Goal: Complete application form: Complete application form

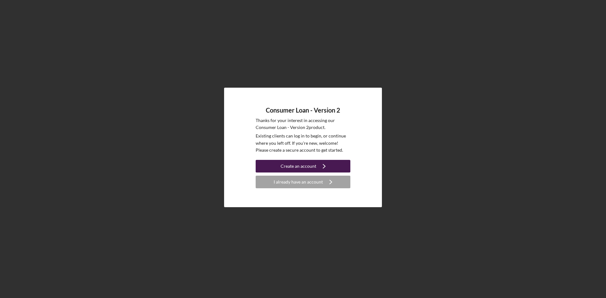
click at [306, 166] on div "Create an account" at bounding box center [299, 166] width 36 height 13
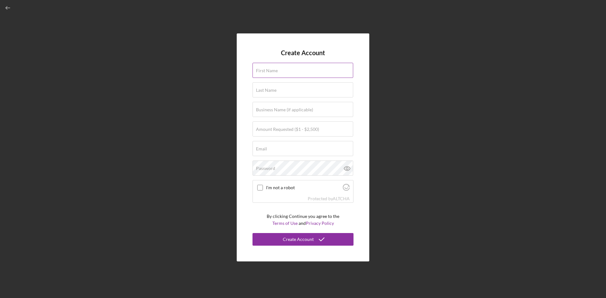
click at [258, 68] on label "First Name" at bounding box center [267, 70] width 22 height 5
click at [258, 68] on input "First Name" at bounding box center [302, 70] width 101 height 15
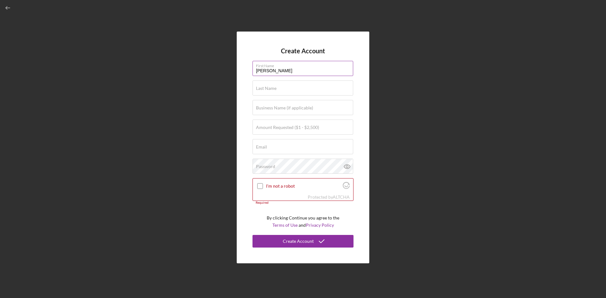
type input "[PERSON_NAME]"
type input "JYD Holdings"
click at [276, 127] on label "Amount Requested ($1 - $2,500)" at bounding box center [287, 127] width 63 height 5
click at [276, 127] on input "Amount Requested ($1 - $2,500)" at bounding box center [302, 127] width 101 height 15
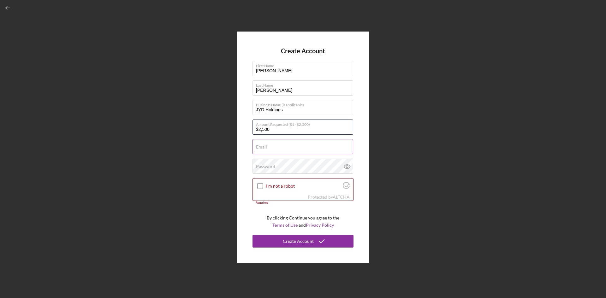
type input "$2,500"
click at [270, 147] on input "Email" at bounding box center [302, 146] width 101 height 15
type input "[EMAIL_ADDRESS][DOMAIN_NAME]"
click at [268, 166] on label "Password" at bounding box center [265, 166] width 19 height 5
click at [348, 166] on icon at bounding box center [347, 167] width 2 height 2
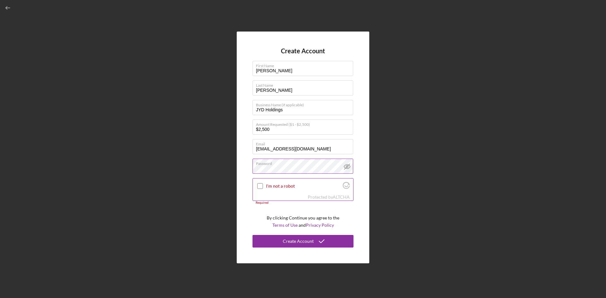
click at [262, 186] on input "I'm not a robot" at bounding box center [260, 186] width 6 height 6
checkbox input "true"
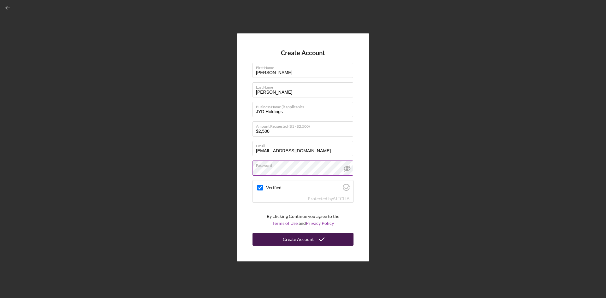
click at [316, 240] on icon "submit" at bounding box center [322, 240] width 16 height 16
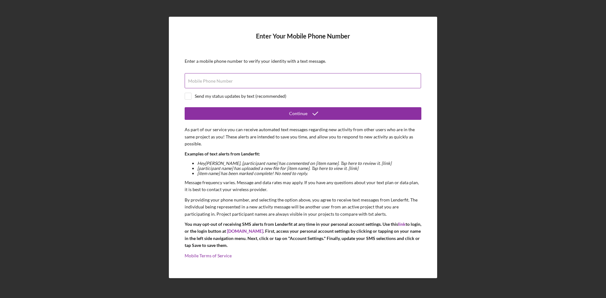
click at [202, 80] on label "Mobile Phone Number" at bounding box center [210, 81] width 45 height 5
click at [202, 80] on input "Mobile Phone Number" at bounding box center [303, 80] width 236 height 15
type input "[PHONE_NUMBER]"
click at [189, 97] on input "checkbox" at bounding box center [188, 96] width 6 height 6
checkbox input "true"
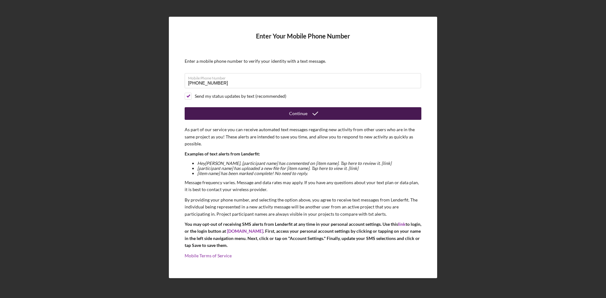
click at [301, 113] on div "Continue" at bounding box center [298, 113] width 18 height 13
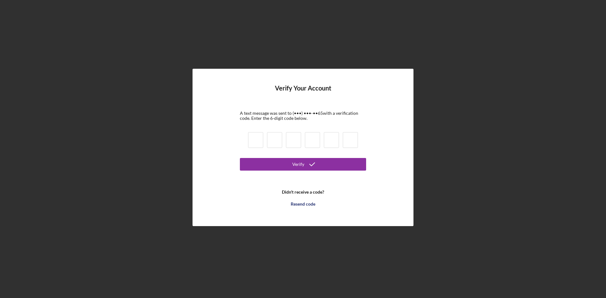
click at [257, 138] on input at bounding box center [255, 140] width 15 height 16
type input "5"
type input "2"
type input "4"
type input "5"
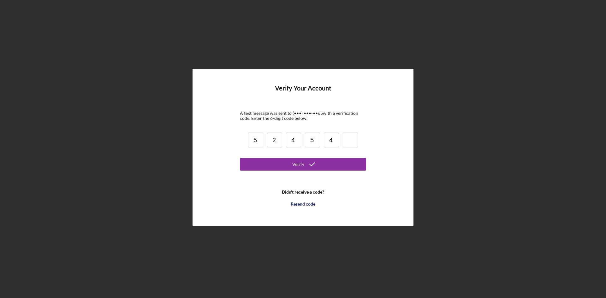
type input "4"
type input "1"
click at [297, 164] on div "Verify" at bounding box center [298, 164] width 12 height 13
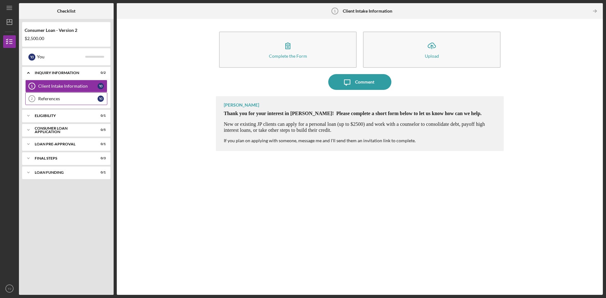
click at [78, 103] on link "References 2 References Y J" at bounding box center [66, 98] width 82 height 13
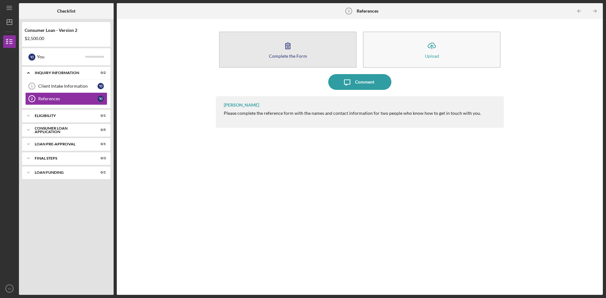
click at [288, 50] on icon "button" at bounding box center [288, 46] width 16 height 16
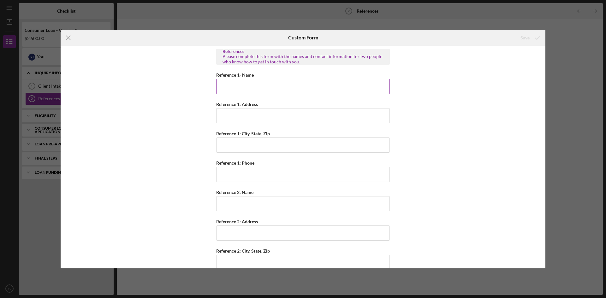
click at [230, 88] on input "Reference 1- Name" at bounding box center [303, 86] width 174 height 15
type input "[PERSON_NAME]"
type input "3204 [GEOGRAPHIC_DATA]"
type input "Champaign, [GEOGRAPHIC_DATA] 61820"
click at [222, 174] on input "Reference 1: Phone" at bounding box center [303, 174] width 174 height 15
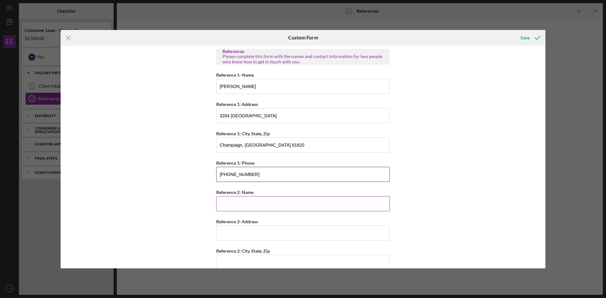
type input "[PHONE_NUMBER]"
click at [222, 205] on input "Reference 2: Name" at bounding box center [303, 203] width 174 height 15
type input "[PERSON_NAME]"
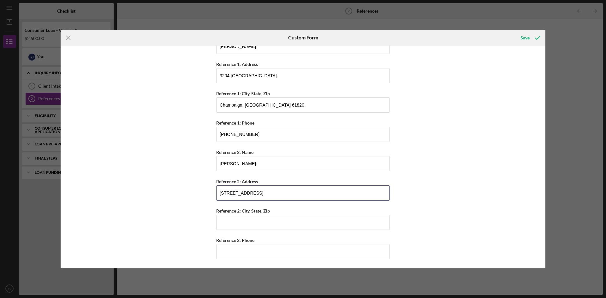
scroll to position [40, 0]
type input "[STREET_ADDRESS]"
click at [219, 220] on input "Reference 2: City, State, Zip" at bounding box center [303, 222] width 174 height 15
type input "[GEOGRAPHIC_DATA]"
click at [230, 249] on input "Reference 2: Phone" at bounding box center [303, 251] width 174 height 15
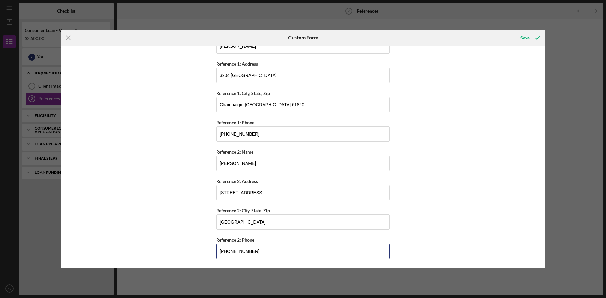
type input "[PHONE_NUMBER]"
click at [228, 73] on input "3204 [GEOGRAPHIC_DATA]" at bounding box center [303, 75] width 174 height 15
click at [253, 78] on input "3702 [GEOGRAPHIC_DATA]" at bounding box center [303, 75] width 174 height 15
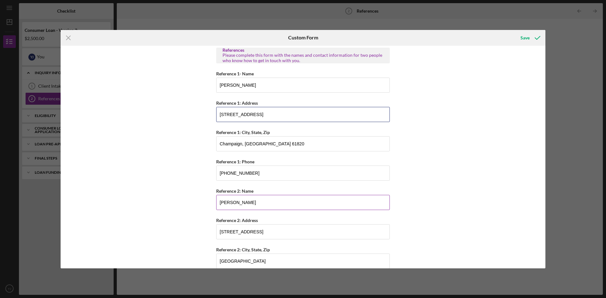
scroll to position [0, 0]
type input "[STREET_ADDRESS]"
click at [524, 38] on div "Save" at bounding box center [524, 38] width 9 height 13
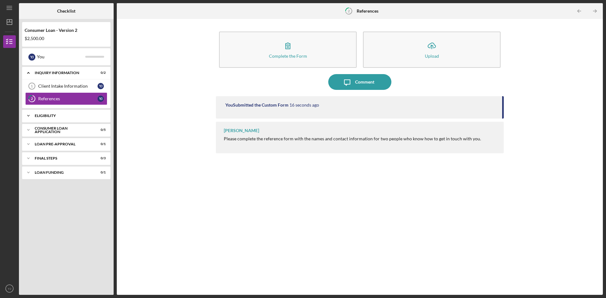
click at [62, 117] on div "Eligibility" at bounding box center [69, 116] width 68 height 4
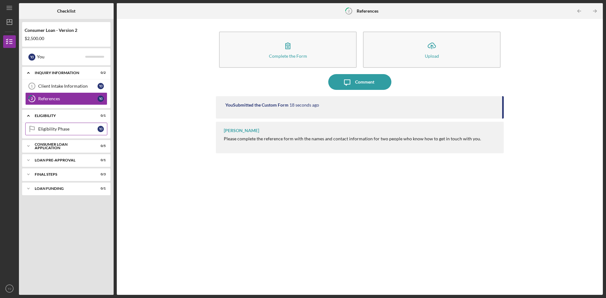
click at [69, 130] on div "Eligibility Phase" at bounding box center [67, 129] width 59 height 5
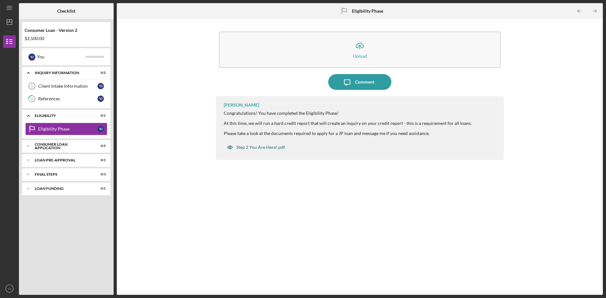
click at [263, 148] on div "Step 2 You Are Here!.pdf" at bounding box center [260, 147] width 49 height 5
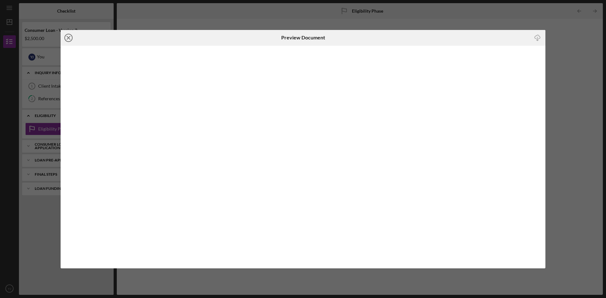
click at [67, 36] on line at bounding box center [68, 37] width 3 height 3
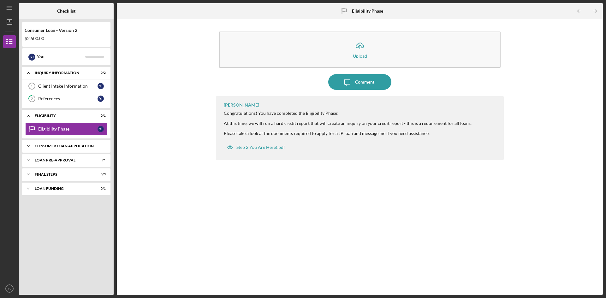
click at [76, 145] on div "Consumer Loan Application" at bounding box center [69, 146] width 68 height 4
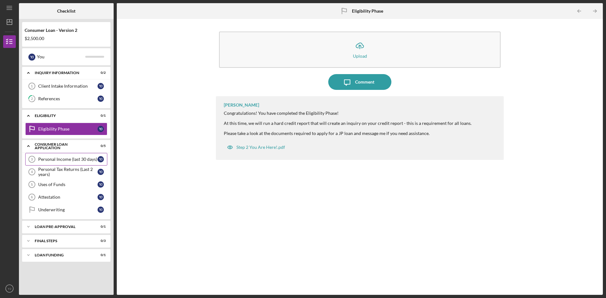
click at [73, 162] on div "Personal Income (last 30 days)" at bounding box center [67, 159] width 59 height 5
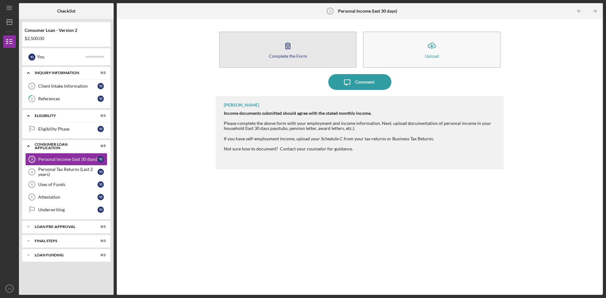
click at [284, 47] on icon "button" at bounding box center [288, 46] width 16 height 16
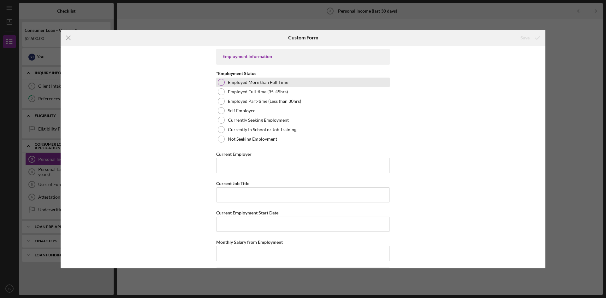
click at [223, 82] on div at bounding box center [221, 82] width 7 height 7
click at [229, 162] on input "Current Employer" at bounding box center [303, 165] width 174 height 15
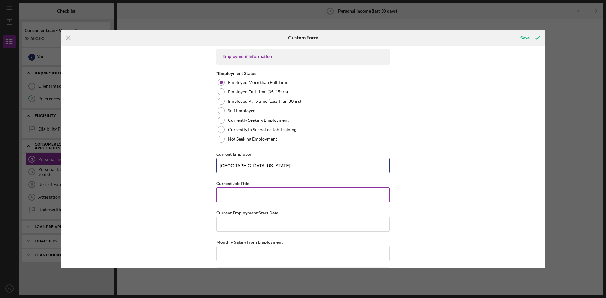
type input "[GEOGRAPHIC_DATA][US_STATE]"
click at [226, 197] on input "Current Job Title" at bounding box center [303, 194] width 174 height 15
type input "Program Coordinator"
click at [218, 224] on input "2019" at bounding box center [303, 224] width 174 height 15
drag, startPoint x: 224, startPoint y: 223, endPoint x: 216, endPoint y: 222, distance: 8.0
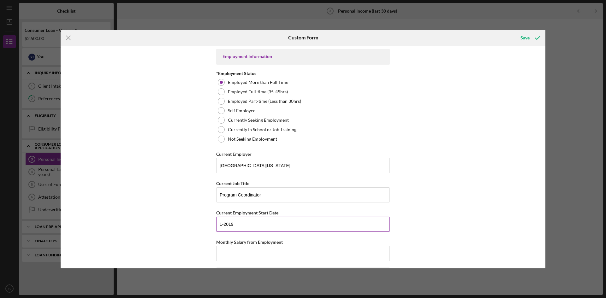
click at [216, 222] on input "1-2019" at bounding box center [303, 224] width 174 height 15
click at [222, 226] on input "1-2019" at bounding box center [303, 224] width 174 height 15
drag, startPoint x: 222, startPoint y: 224, endPoint x: 217, endPoint y: 223, distance: 6.1
click at [217, 223] on input "1-2019" at bounding box center [303, 224] width 174 height 15
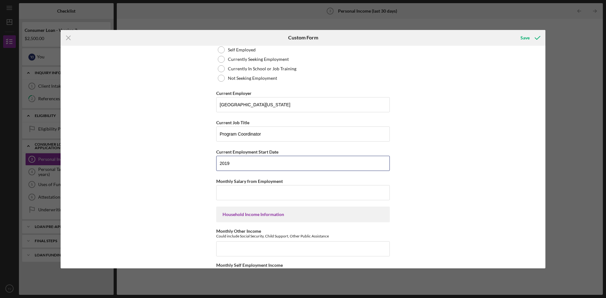
scroll to position [63, 0]
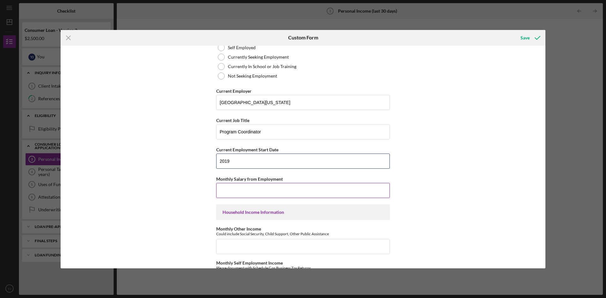
type input "2019"
click at [225, 188] on input "Monthly Salary from Employment" at bounding box center [303, 190] width 174 height 15
type input "$4,782"
click at [149, 187] on div "Employment Information *Employment Status Employed More than Full Time Employed…" at bounding box center [303, 157] width 485 height 223
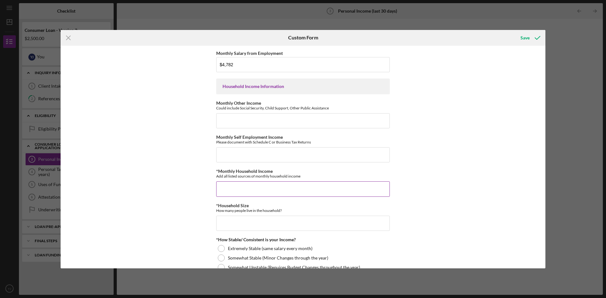
scroll to position [189, 0]
click at [230, 151] on input "Monthly Self Employment Income" at bounding box center [303, 154] width 174 height 15
click at [226, 154] on input "Monthly Self Employment Income" at bounding box center [303, 154] width 174 height 15
click at [219, 185] on input "*Monthly Household Income" at bounding box center [303, 188] width 174 height 15
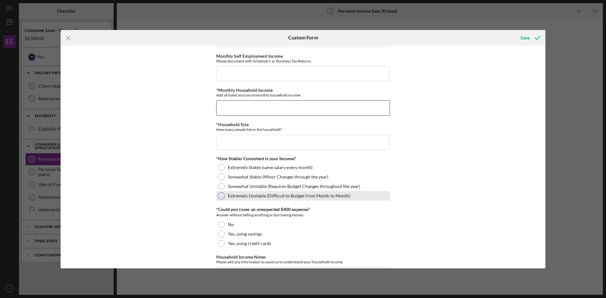
scroll to position [284, 0]
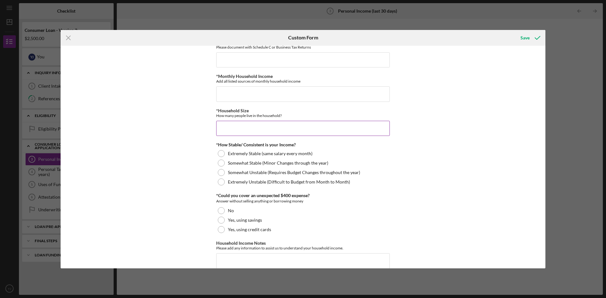
click at [225, 129] on input "*Household Size" at bounding box center [303, 128] width 174 height 15
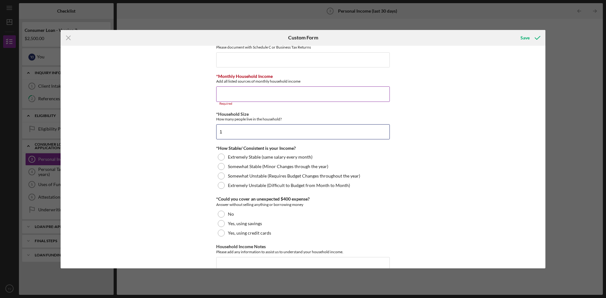
type input "1"
click at [228, 87] on input "*Monthly Household Income" at bounding box center [303, 93] width 174 height 15
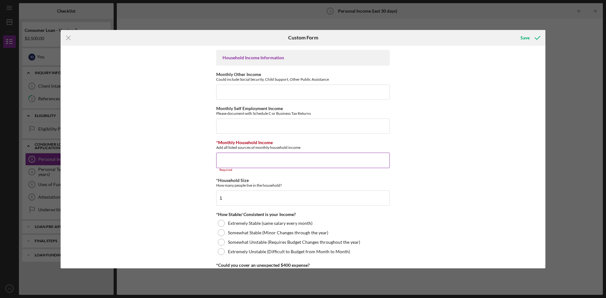
scroll to position [189, 0]
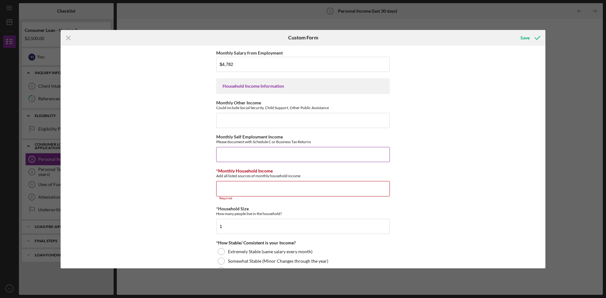
click at [224, 155] on input "Monthly Self Employment Income" at bounding box center [303, 154] width 174 height 15
click at [230, 118] on input "Monthly Other Income" at bounding box center [303, 120] width 174 height 15
click at [223, 190] on input "*Monthly Household Income" at bounding box center [303, 188] width 174 height 15
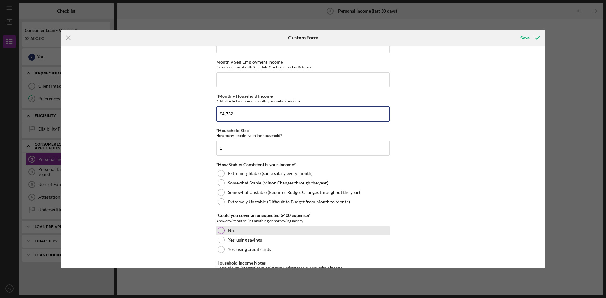
scroll to position [284, 0]
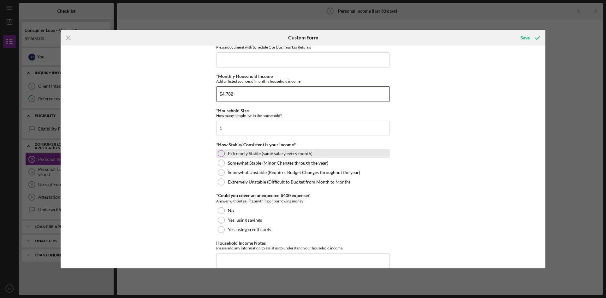
type input "$4,782"
click at [218, 154] on div at bounding box center [221, 153] width 7 height 7
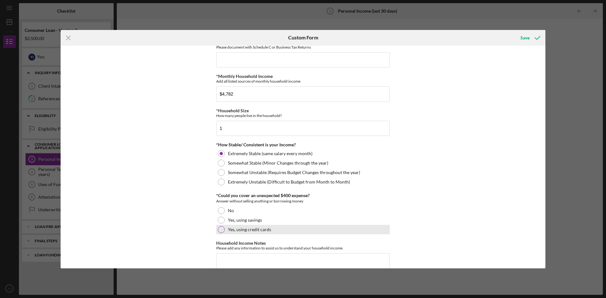
click at [221, 228] on div at bounding box center [221, 229] width 7 height 7
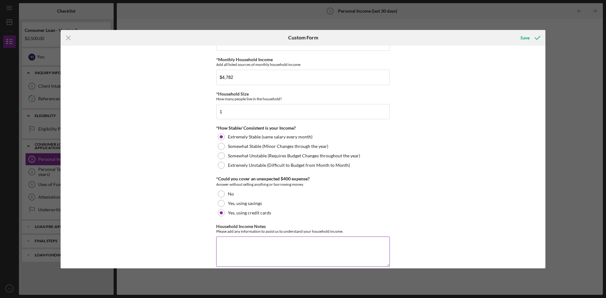
scroll to position [310, 0]
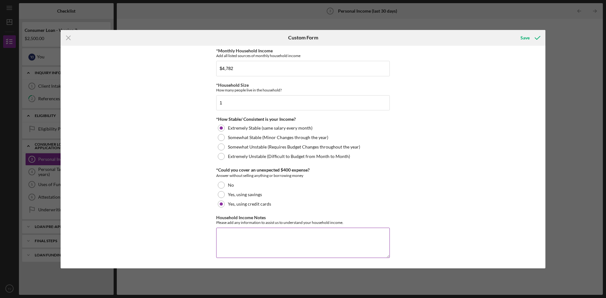
click at [225, 232] on textarea "Household Income Notes" at bounding box center [303, 243] width 174 height 30
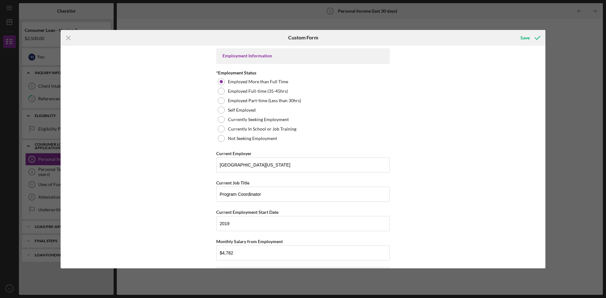
scroll to position [0, 0]
type textarea "I work [DEMOGRAPHIC_DATA] and I run a small gift basket business for household …"
click at [523, 39] on div "Save" at bounding box center [524, 38] width 9 height 13
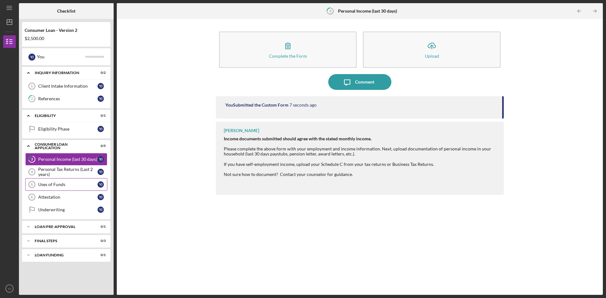
click at [59, 186] on div "Uses of Funds" at bounding box center [67, 184] width 59 height 5
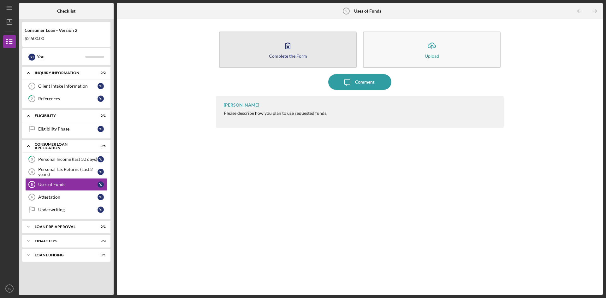
click at [289, 49] on icon "button" at bounding box center [288, 46] width 16 height 16
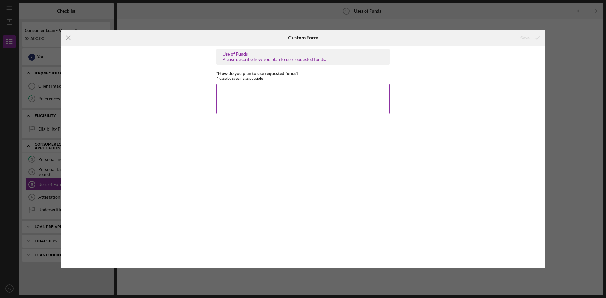
click at [222, 88] on textarea "*How do you plan to use requested funds?" at bounding box center [303, 99] width 174 height 30
paste textarea "I am requesting this loan to support my small business, Creative Baskets, which…"
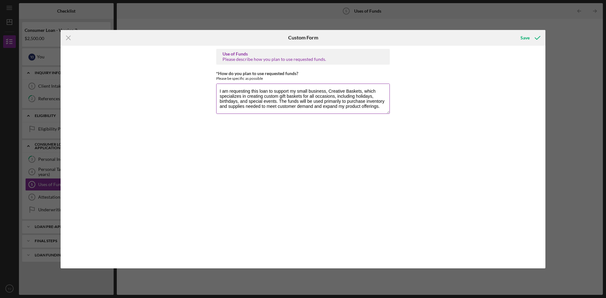
drag, startPoint x: 362, startPoint y: 91, endPoint x: 328, endPoint y: 89, distance: 34.2
click at [328, 89] on textarea "I am requesting this loan to support my small business, Creative Baskets, which…" at bounding box center [303, 99] width 174 height 30
click at [309, 91] on textarea "I am requesting this loan to support my small business, which specializes in cr…" at bounding box center [303, 99] width 174 height 30
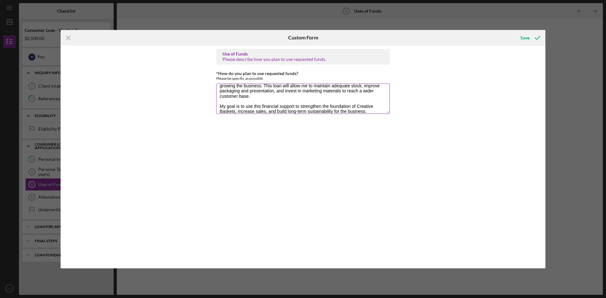
click at [373, 101] on textarea "I am requesting this loan to support my small gift basket business, which speci…" at bounding box center [303, 99] width 174 height 30
click at [359, 100] on textarea "I am requesting this loan to support my small gift basket business, which speci…" at bounding box center [303, 99] width 174 height 30
click at [375, 101] on textarea "I am requesting this loan to support my small gift basket business, which speci…" at bounding box center [303, 99] width 174 height 30
click at [223, 107] on textarea "I am requesting this loan to support my small gift basket business, which speci…" at bounding box center [303, 99] width 174 height 30
type textarea "I am requesting this loan to support my small gift basket business, which speci…"
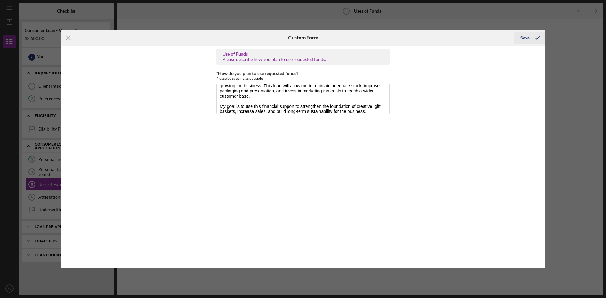
click at [523, 39] on div "Save" at bounding box center [524, 38] width 9 height 13
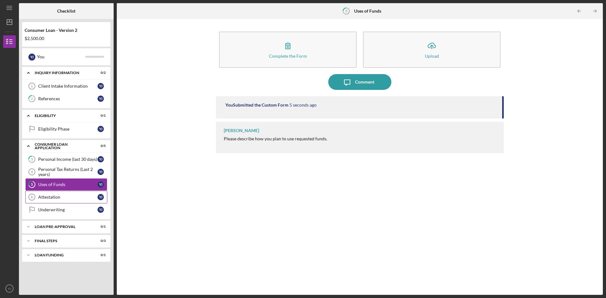
click at [59, 200] on div "Attestation" at bounding box center [67, 197] width 59 height 5
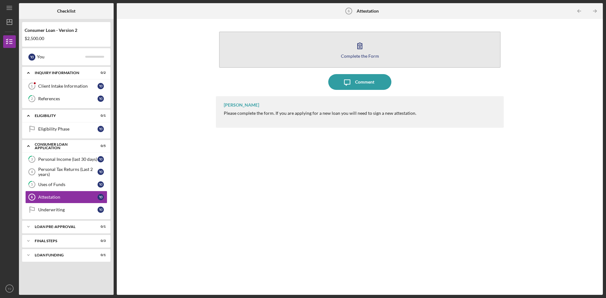
click at [360, 52] on icon "button" at bounding box center [360, 46] width 16 height 16
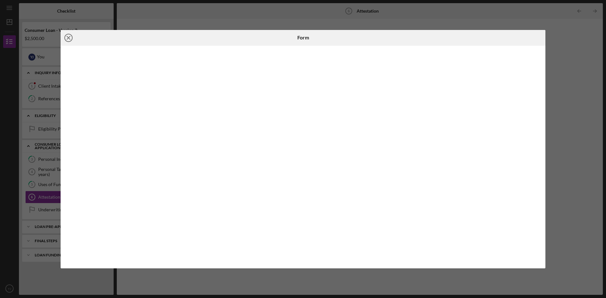
click at [66, 38] on icon "Icon/Close" at bounding box center [69, 38] width 16 height 16
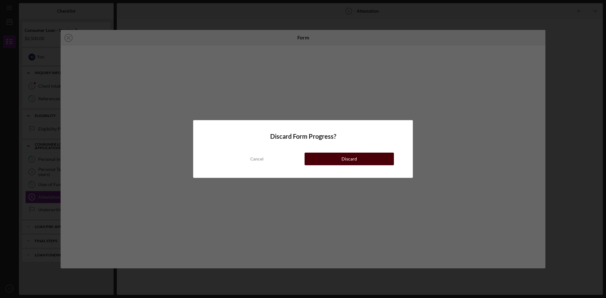
click at [329, 163] on button "Discard" at bounding box center [349, 159] width 89 height 13
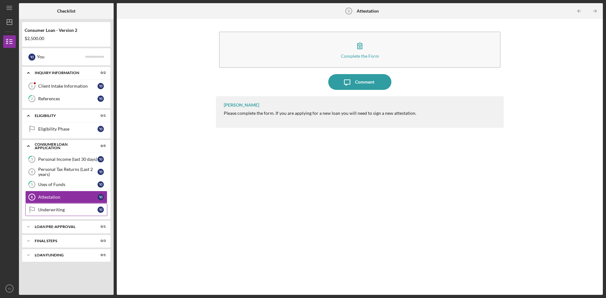
click at [56, 212] on div "Underwriting" at bounding box center [67, 209] width 59 height 5
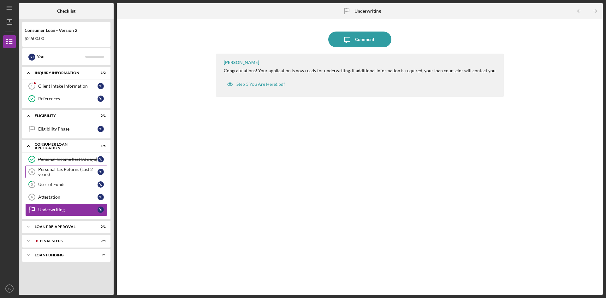
click at [77, 170] on div "Personal Tax Returns (Last 2 years)" at bounding box center [67, 172] width 59 height 10
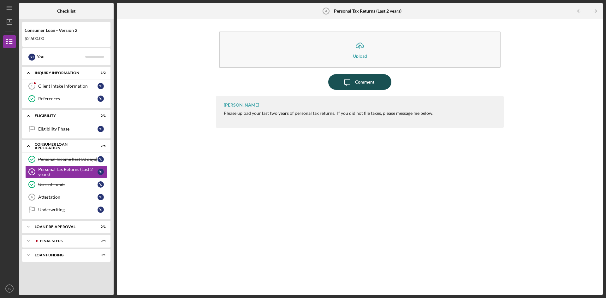
click at [346, 83] on icon "Icon/Message" at bounding box center [347, 82] width 16 height 16
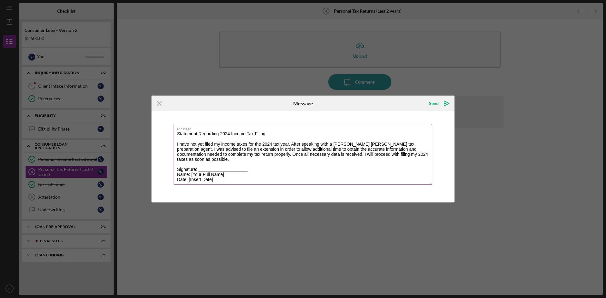
click at [429, 153] on textarea "Statement Regarding 2024 Income Tax Filing I have not yet filed my income taxes…" at bounding box center [303, 154] width 258 height 61
drag, startPoint x: 252, startPoint y: 166, endPoint x: 174, endPoint y: 164, distance: 78.6
click at [174, 164] on textarea "Statement Regarding 2024 Income Tax Filing I have not yet filed my income taxes…" at bounding box center [303, 154] width 258 height 61
click at [176, 143] on textarea "Statement Regarding 2024 Income Tax Filing I have not yet filed my income taxes…" at bounding box center [303, 154] width 258 height 61
click at [179, 142] on textarea "Statement Regarding 2024 Income Tax Filing I have not yet filed my income taxes…" at bounding box center [303, 154] width 258 height 61
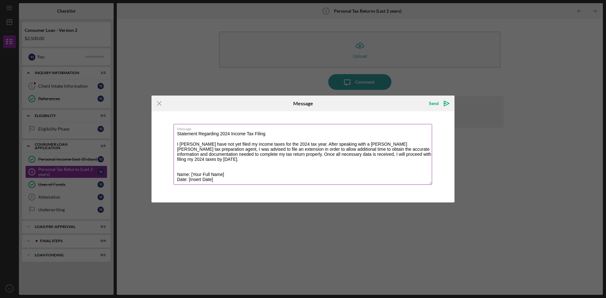
drag, startPoint x: 227, startPoint y: 174, endPoint x: 191, endPoint y: 176, distance: 35.4
click at [191, 176] on textarea "Statement Regarding 2024 Income Tax Filing I [PERSON_NAME] have not yet filed m…" at bounding box center [303, 154] width 258 height 61
drag, startPoint x: 222, startPoint y: 181, endPoint x: 189, endPoint y: 178, distance: 33.3
click at [189, 178] on textarea "Statement Regarding 2024 Income Tax Filing I [PERSON_NAME] have not yet filed m…" at bounding box center [303, 154] width 258 height 61
drag, startPoint x: 249, startPoint y: 174, endPoint x: 245, endPoint y: 171, distance: 5.2
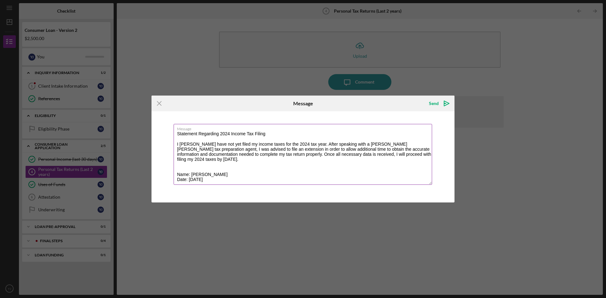
click at [249, 174] on textarea "Statement Regarding 2024 Income Tax Filing I [PERSON_NAME] have not yet filed m…" at bounding box center [303, 154] width 258 height 61
drag, startPoint x: 190, startPoint y: 173, endPoint x: 174, endPoint y: 172, distance: 16.8
click at [174, 172] on textarea "Statement Regarding 2024 Income Tax Filing I [PERSON_NAME] have not yet filed m…" at bounding box center [303, 154] width 258 height 61
click at [179, 169] on textarea "Statement Regarding 2024 Income Tax Filing I [PERSON_NAME] have not yet filed m…" at bounding box center [303, 154] width 258 height 61
click at [223, 176] on textarea "Statement Regarding 2024 Income Tax Filing I [PERSON_NAME] have not yet filed m…" at bounding box center [303, 154] width 258 height 61
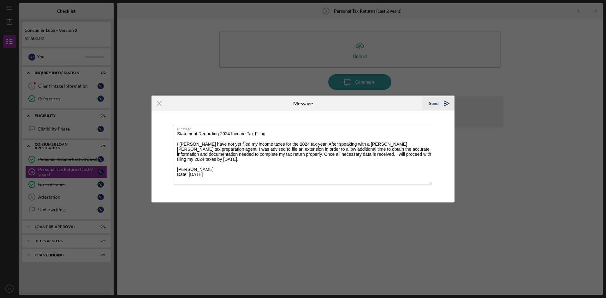
type textarea "Statement Regarding 2024 Income Tax Filing I [PERSON_NAME] have not yet filed m…"
click at [433, 104] on div "Send" at bounding box center [434, 103] width 10 height 13
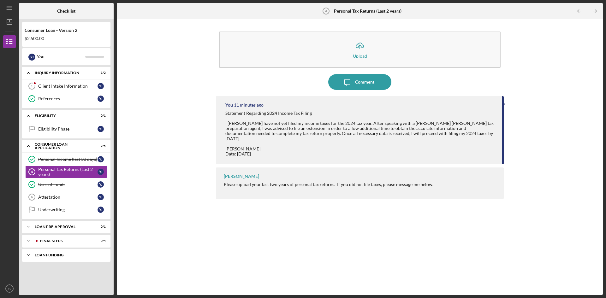
click at [56, 257] on div "Loan Funding" at bounding box center [69, 255] width 68 height 4
click at [59, 270] on div "Loan Funded!" at bounding box center [67, 268] width 59 height 5
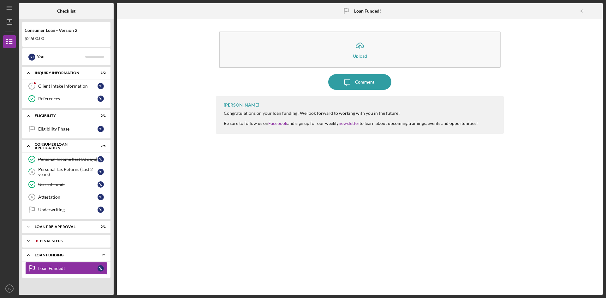
click at [56, 243] on div "FINAL STEPS" at bounding box center [71, 241] width 62 height 4
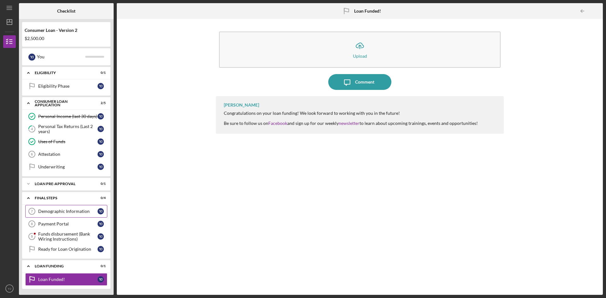
scroll to position [44, 0]
click at [62, 212] on div "Demographic Information" at bounding box center [67, 211] width 59 height 5
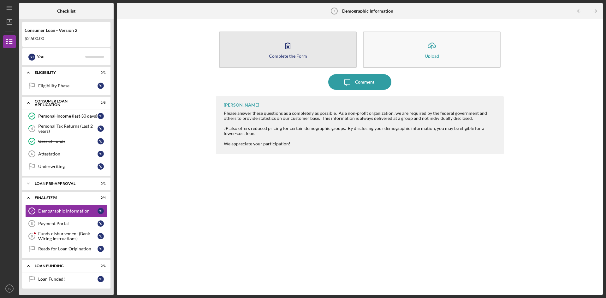
click at [289, 51] on icon "button" at bounding box center [288, 46] width 16 height 16
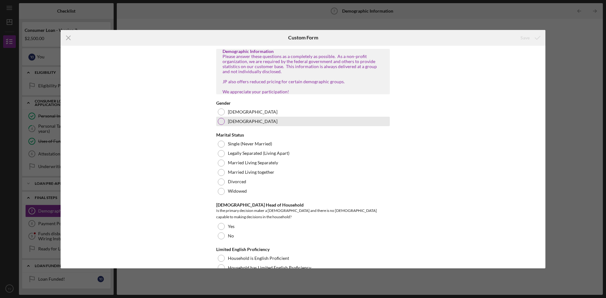
click at [220, 125] on div at bounding box center [221, 121] width 7 height 7
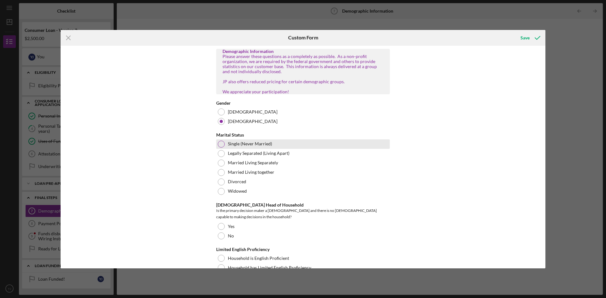
click at [220, 148] on div at bounding box center [221, 144] width 7 height 7
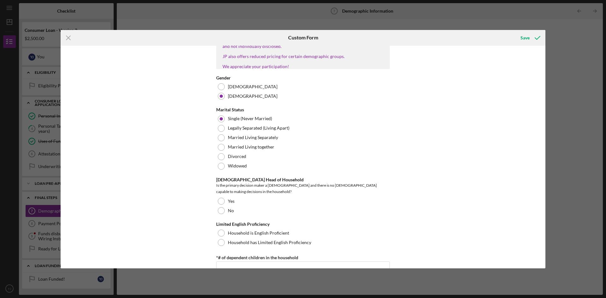
scroll to position [63, 0]
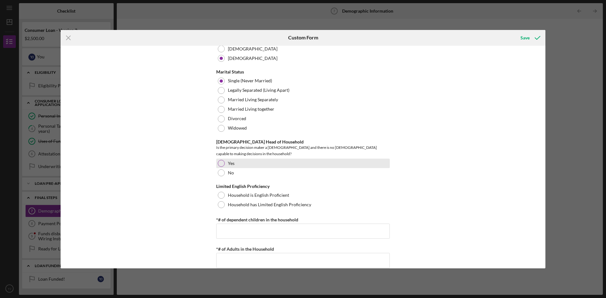
click at [221, 161] on div at bounding box center [221, 163] width 7 height 7
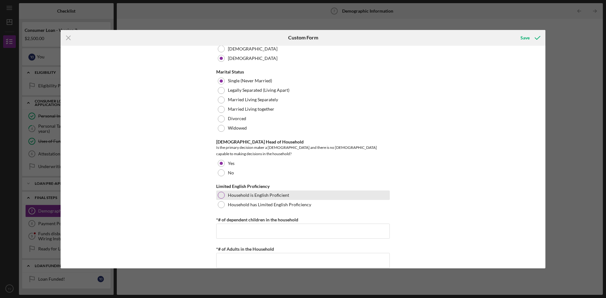
click at [220, 192] on div at bounding box center [221, 195] width 7 height 7
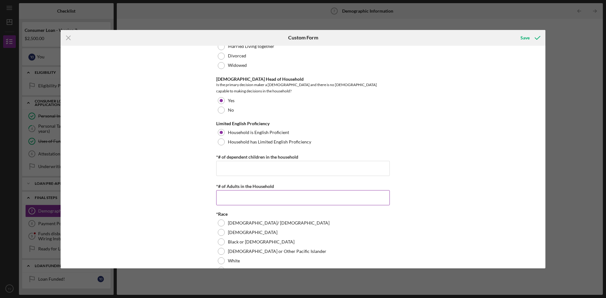
scroll to position [126, 0]
click at [230, 166] on input "*# of dependent children in the household" at bounding box center [303, 168] width 174 height 15
type input "0"
click at [227, 194] on input "*# of Adults in the Household" at bounding box center [303, 197] width 174 height 15
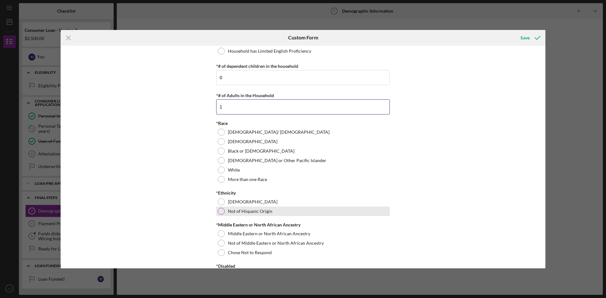
scroll to position [221, 0]
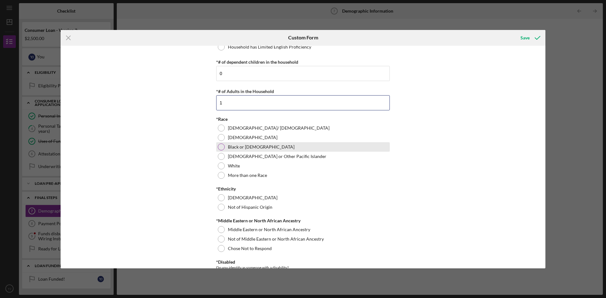
type input "1"
click at [223, 145] on div at bounding box center [221, 147] width 7 height 7
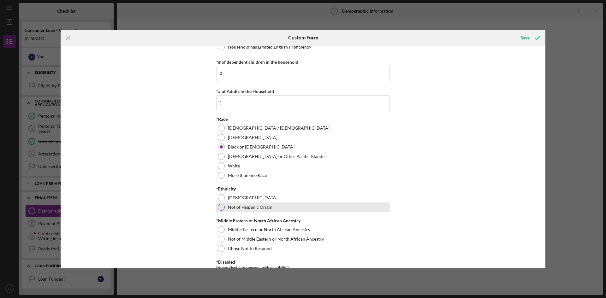
click at [223, 205] on div at bounding box center [221, 207] width 7 height 7
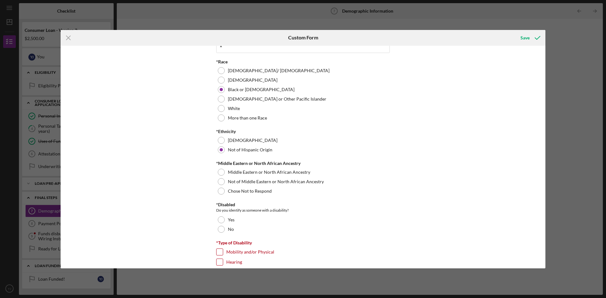
scroll to position [284, 0]
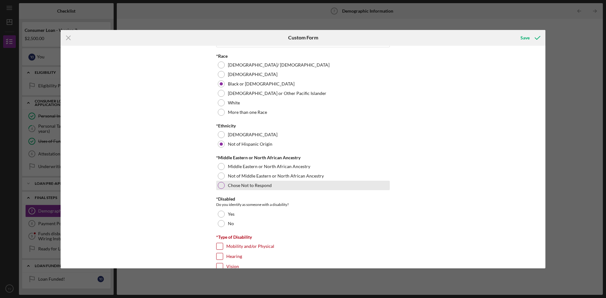
click at [221, 184] on div at bounding box center [221, 185] width 7 height 7
click at [218, 175] on div at bounding box center [221, 176] width 7 height 7
click at [220, 184] on div at bounding box center [221, 185] width 7 height 7
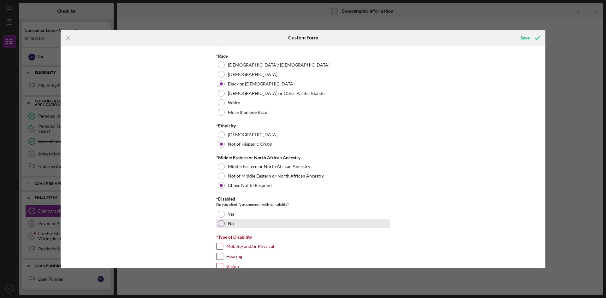
click at [220, 222] on div at bounding box center [221, 223] width 7 height 7
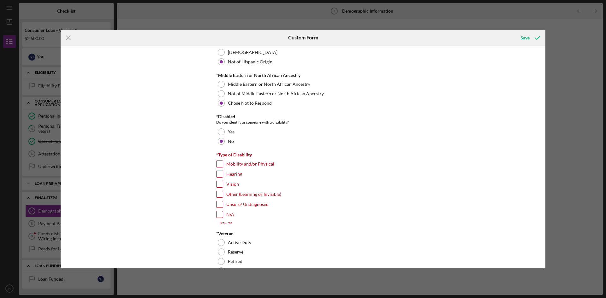
scroll to position [379, 0]
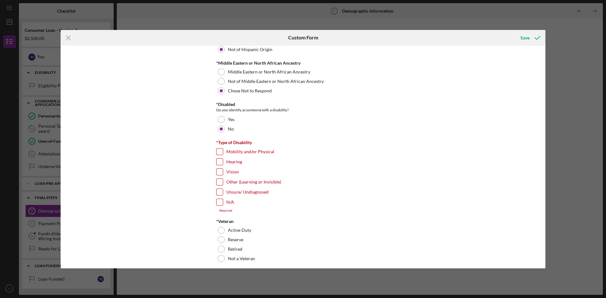
click at [221, 201] on input "N/A" at bounding box center [220, 202] width 6 height 6
checkbox input "true"
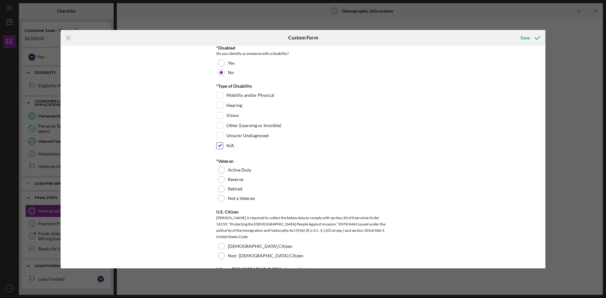
scroll to position [442, 0]
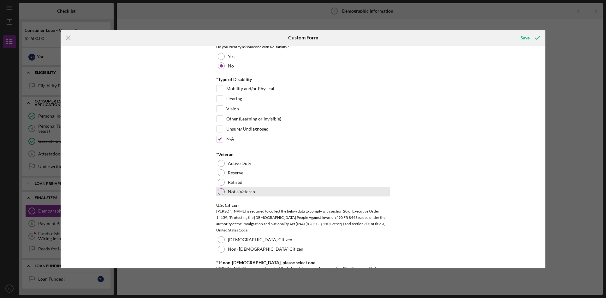
click at [220, 190] on div at bounding box center [221, 191] width 7 height 7
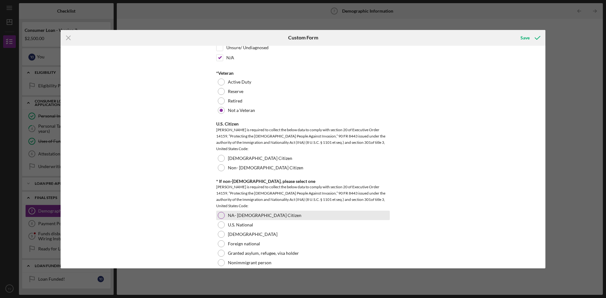
scroll to position [537, 0]
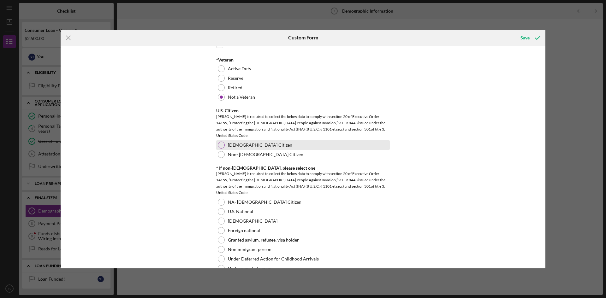
click at [223, 143] on div at bounding box center [221, 145] width 7 height 7
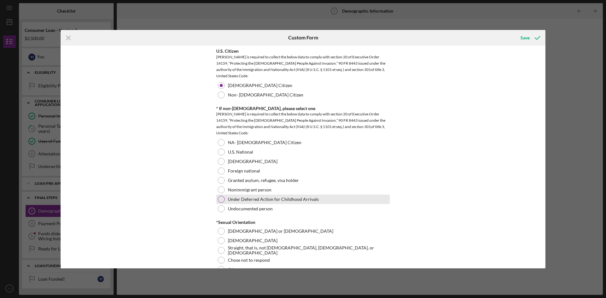
scroll to position [600, 0]
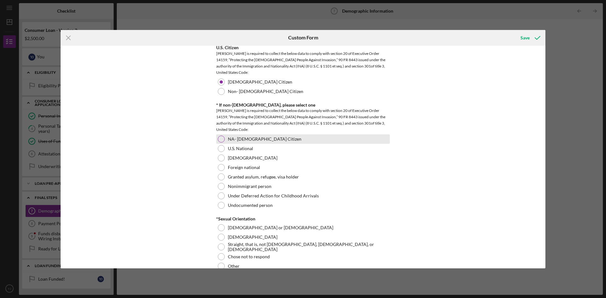
click at [221, 137] on div at bounding box center [221, 139] width 7 height 7
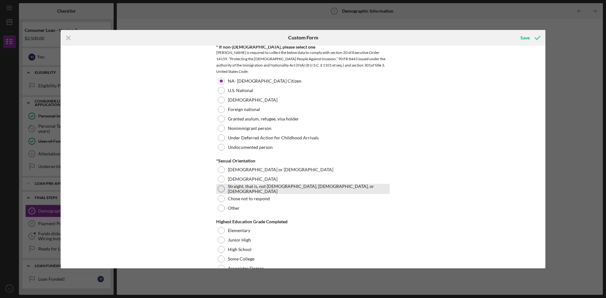
scroll to position [663, 0]
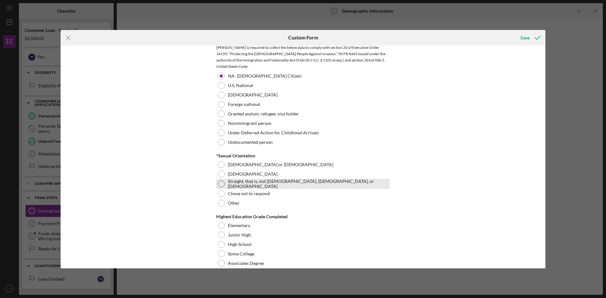
click at [220, 183] on div at bounding box center [221, 184] width 7 height 7
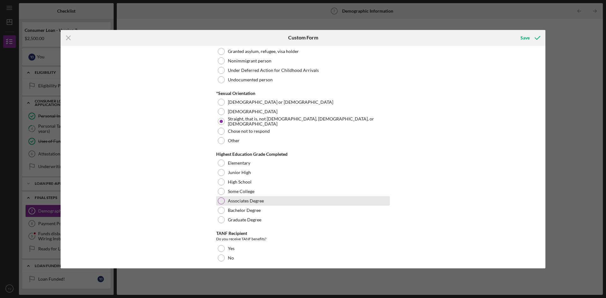
scroll to position [726, 0]
click at [221, 208] on div at bounding box center [221, 209] width 7 height 7
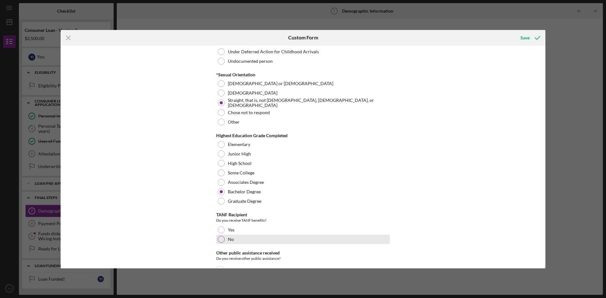
scroll to position [821, 0]
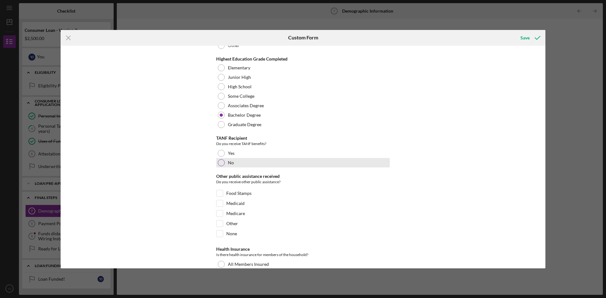
click at [222, 163] on div at bounding box center [221, 162] width 7 height 7
click at [219, 231] on input "None" at bounding box center [220, 234] width 6 height 6
checkbox input "true"
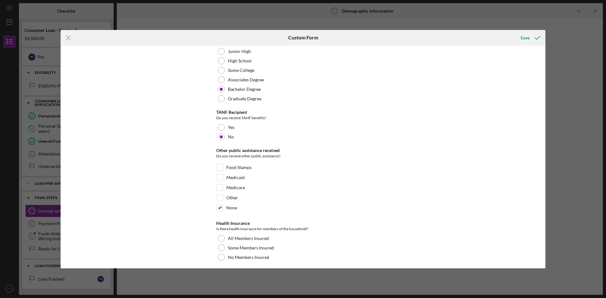
scroll to position [947, 0]
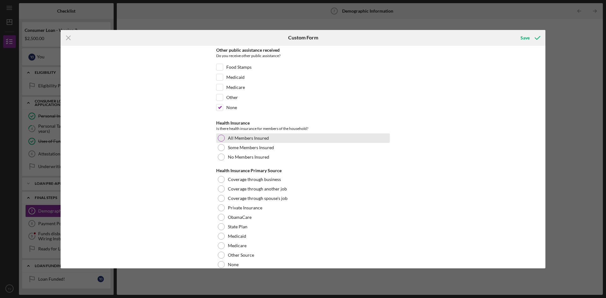
click at [220, 135] on div at bounding box center [221, 138] width 7 height 7
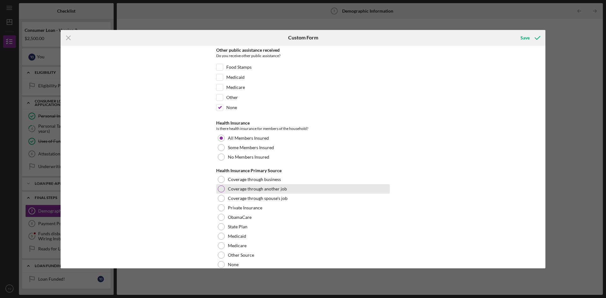
click at [219, 186] on div at bounding box center [221, 189] width 7 height 7
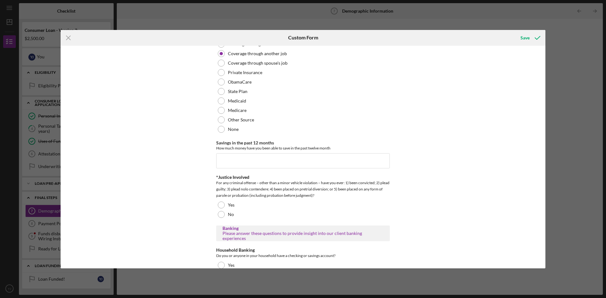
scroll to position [1105, 0]
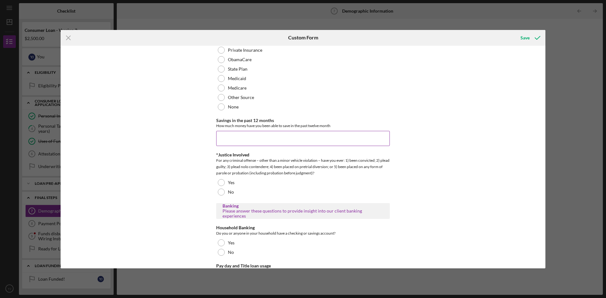
click at [226, 133] on input "Savings in the past 12 months" at bounding box center [303, 138] width 174 height 15
type input "$100"
click at [220, 191] on div at bounding box center [221, 192] width 7 height 7
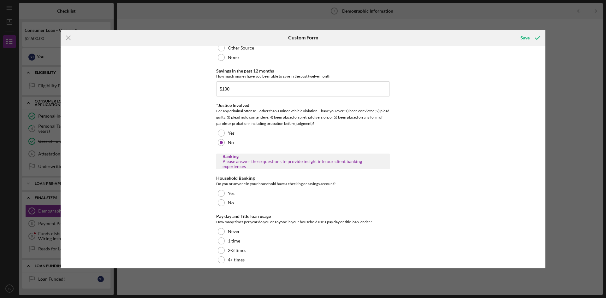
scroll to position [1158, 0]
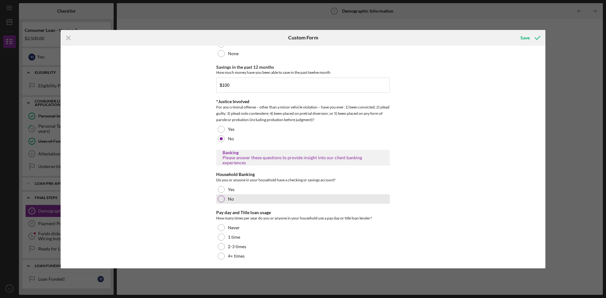
click at [221, 198] on div at bounding box center [221, 199] width 7 height 7
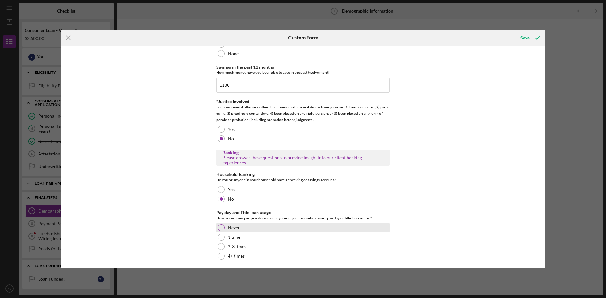
click at [220, 226] on div at bounding box center [221, 227] width 7 height 7
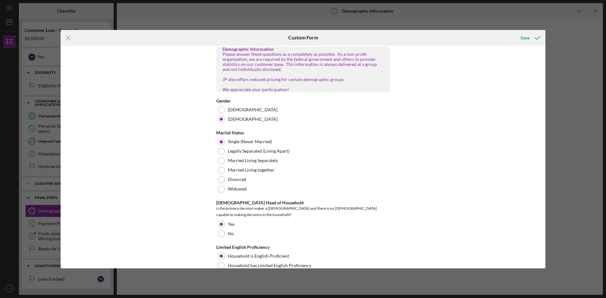
scroll to position [0, 0]
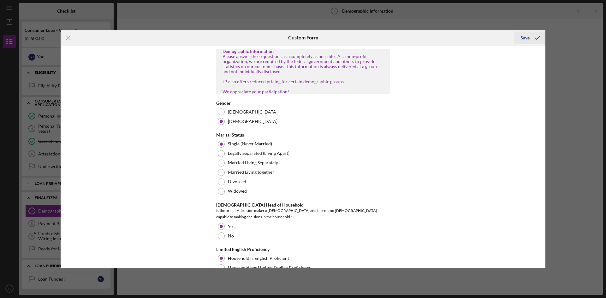
click at [525, 39] on div "Save" at bounding box center [524, 38] width 9 height 13
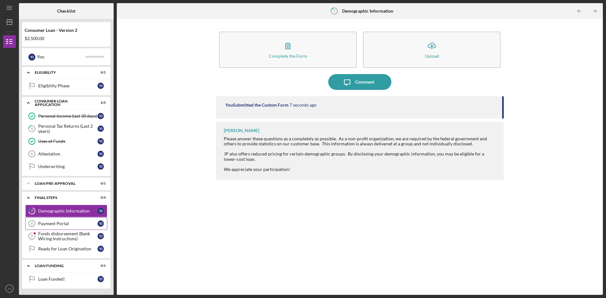
click at [57, 225] on div "Payment Portal" at bounding box center [67, 223] width 59 height 5
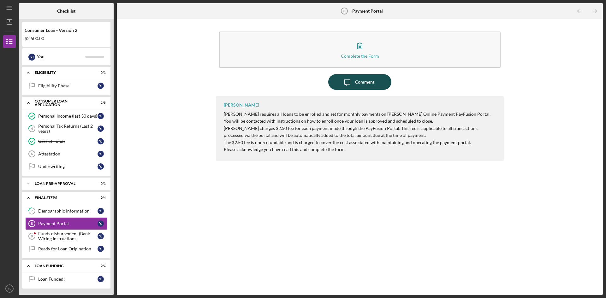
click at [359, 84] on div "Comment" at bounding box center [364, 82] width 19 height 16
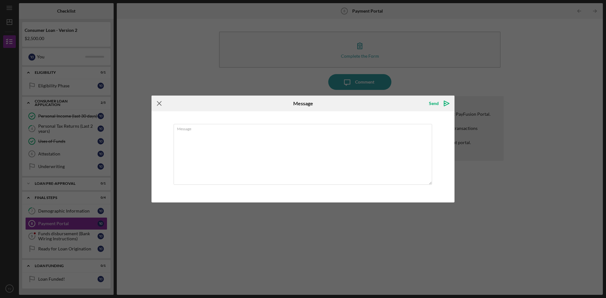
click at [158, 104] on icon "Icon/Menu Close" at bounding box center [159, 104] width 16 height 16
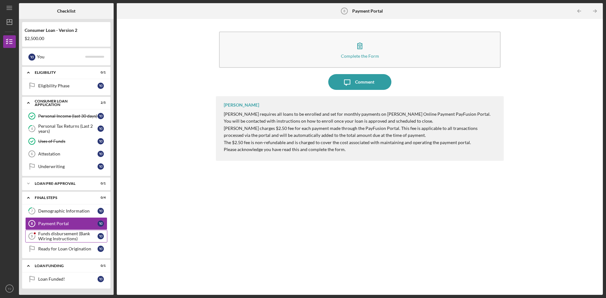
click at [62, 236] on div "Funds disbursement (Bank Wiring Instructions)" at bounding box center [67, 236] width 59 height 10
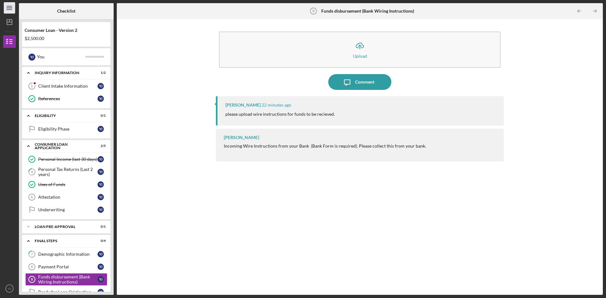
click at [10, 9] on icon "Icon/Menu" at bounding box center [10, 8] width 14 height 14
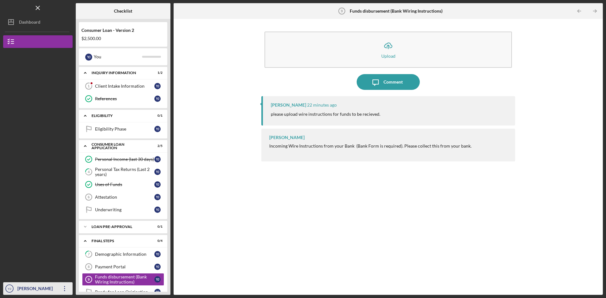
click at [65, 289] on icon "button" at bounding box center [64, 288] width 1 height 5
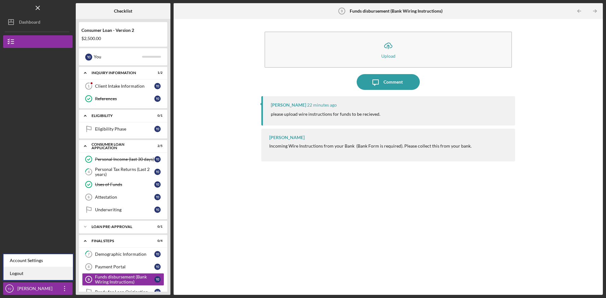
click at [18, 274] on link "Logout" at bounding box center [37, 273] width 69 height 13
